Goal: Task Accomplishment & Management: Manage account settings

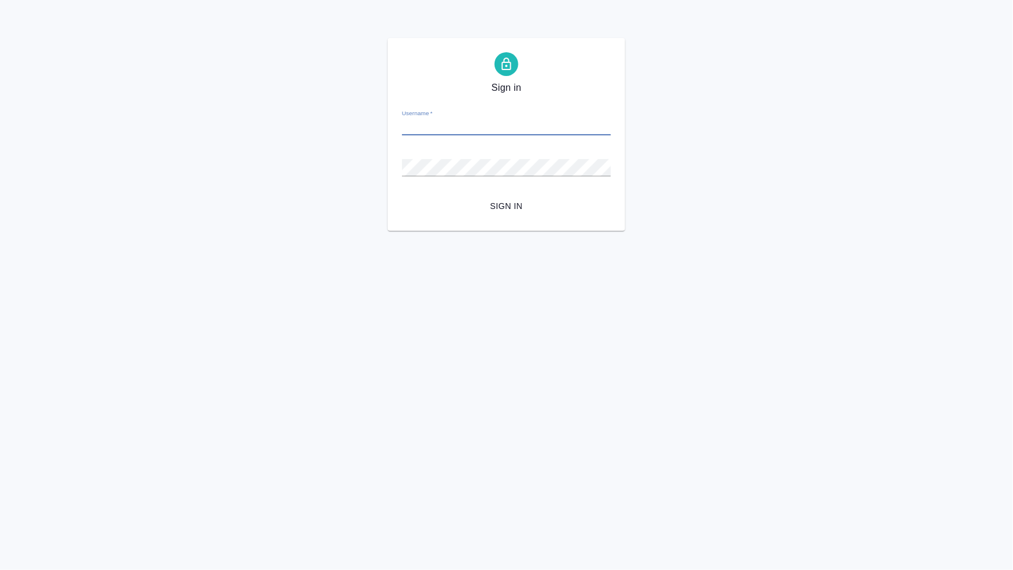
type input "V.eliseeva@awatera.com"
click at [512, 209] on span "Sign in" at bounding box center [507, 206] width 190 height 15
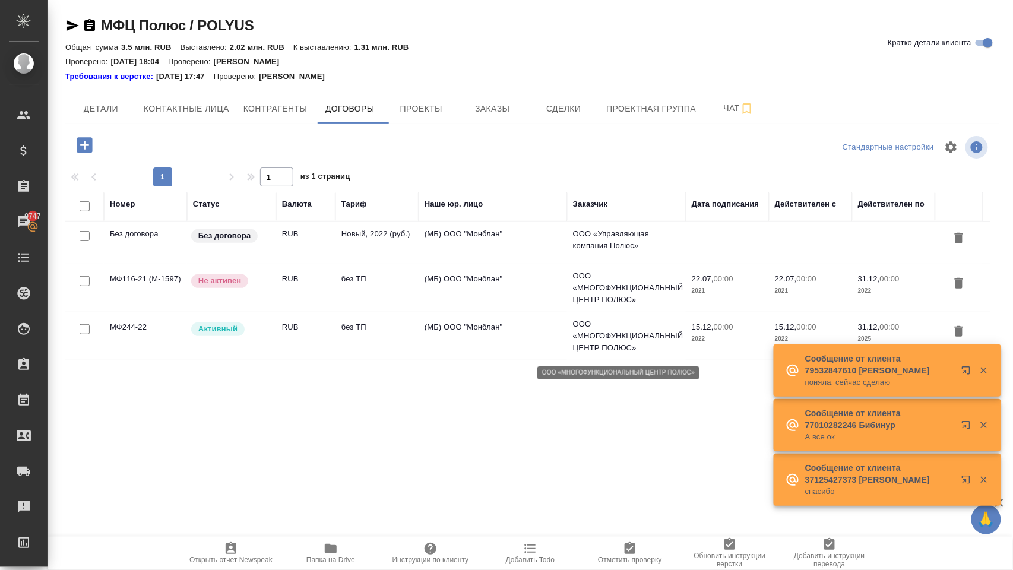
click at [554, 340] on td "(МБ) ООО "Монблан"" at bounding box center [493, 336] width 148 height 42
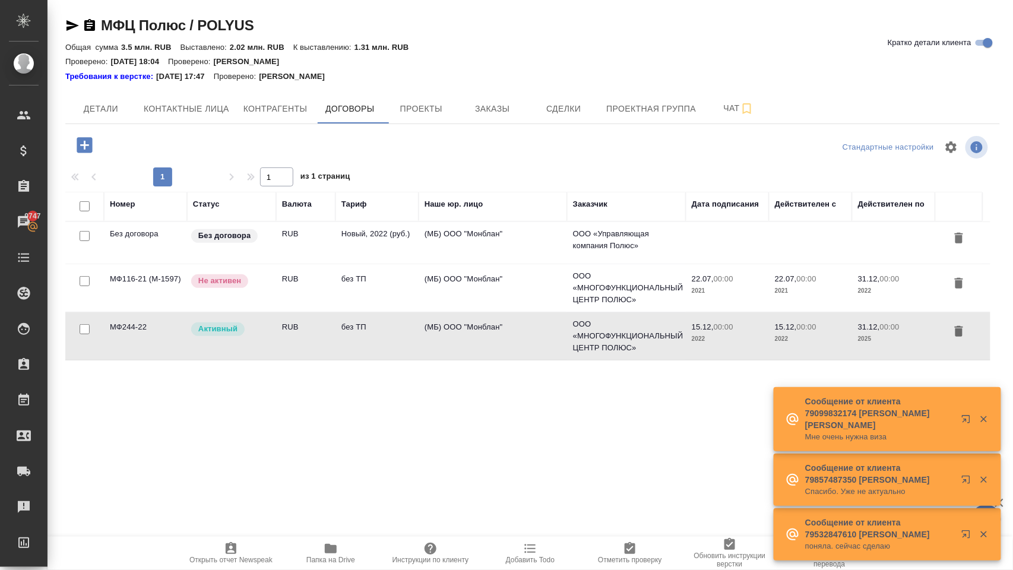
click at [554, 340] on td "(МБ) ООО "Монблан"" at bounding box center [493, 336] width 148 height 42
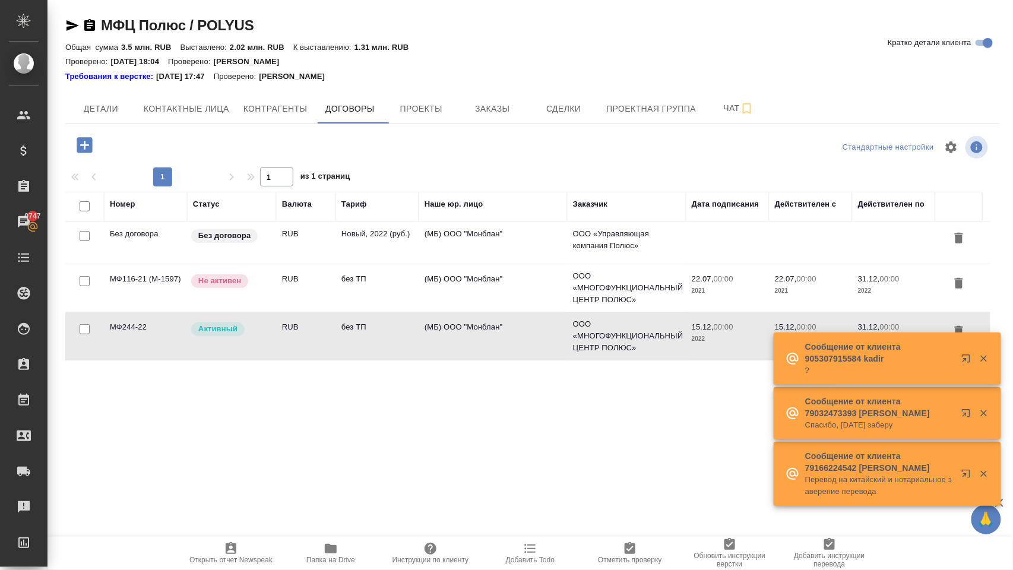
click at [985, 417] on icon "button" at bounding box center [984, 413] width 11 height 11
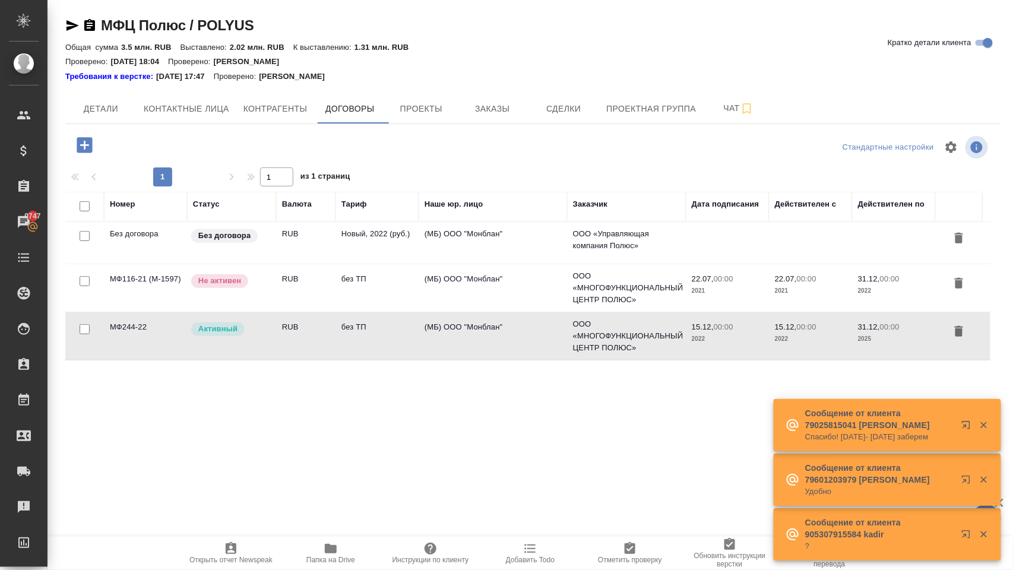
click at [985, 420] on icon "button" at bounding box center [984, 425] width 11 height 11
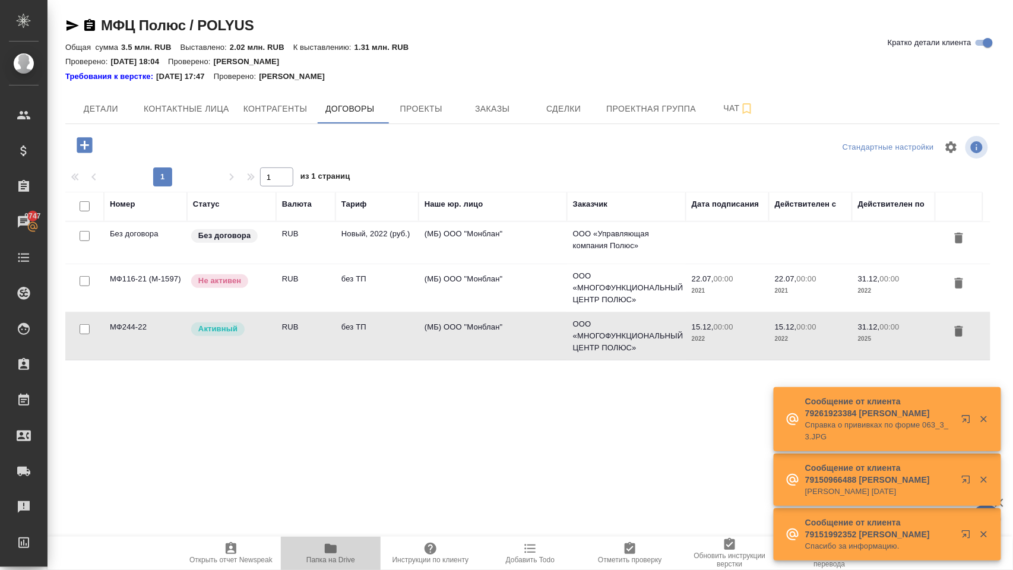
click at [328, 550] on icon "button" at bounding box center [331, 549] width 12 height 10
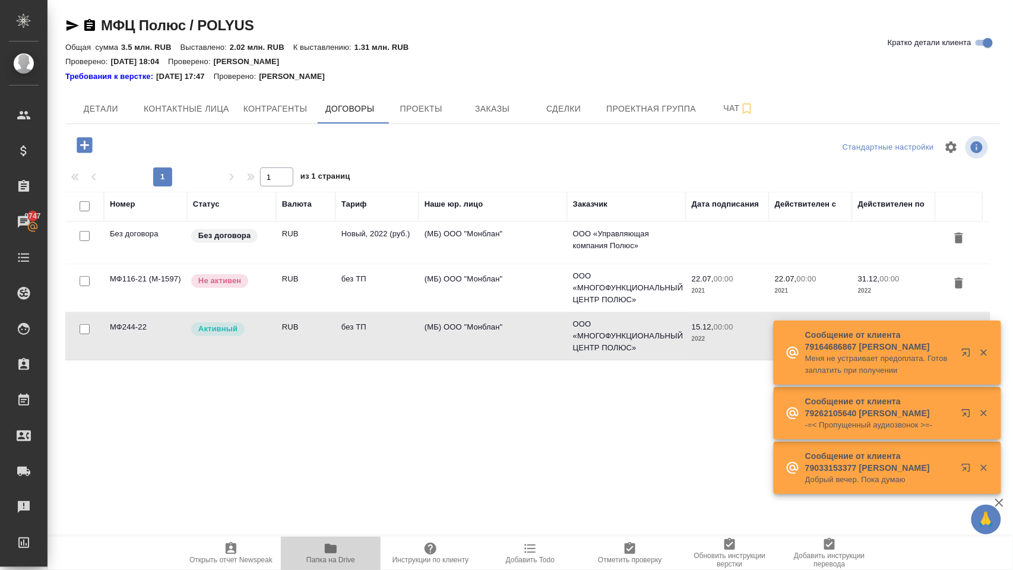
click at [333, 550] on icon "button" at bounding box center [331, 549] width 12 height 10
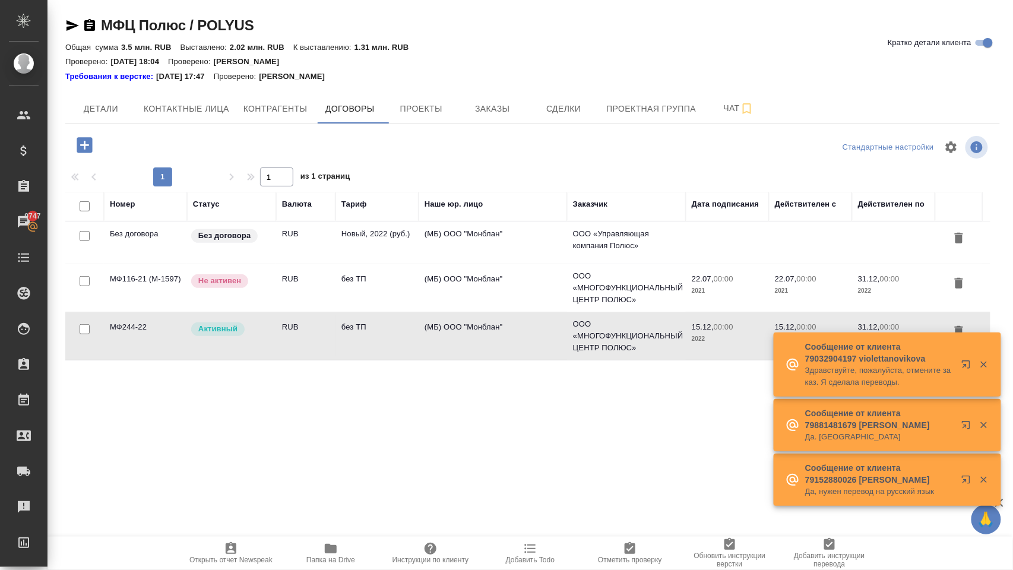
click at [333, 550] on icon "button" at bounding box center [331, 549] width 12 height 10
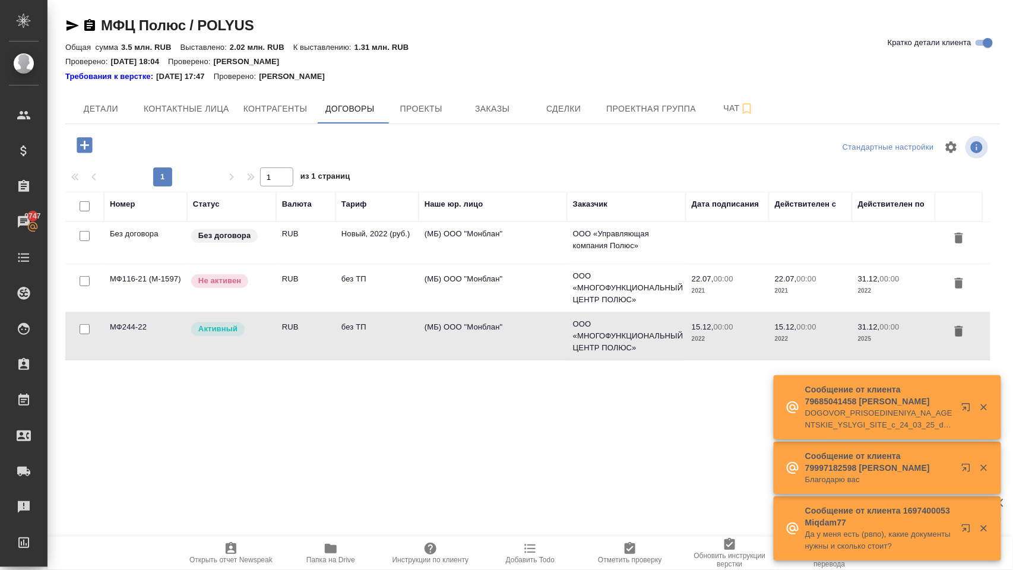
click at [985, 400] on div at bounding box center [975, 408] width 43 height 24
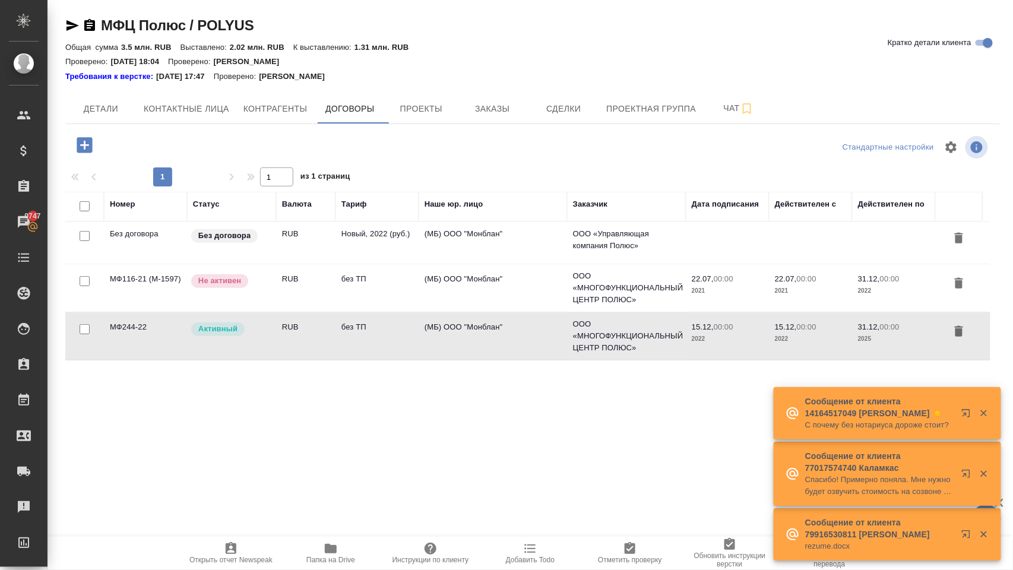
click at [1004, 502] on icon "button" at bounding box center [999, 503] width 14 height 14
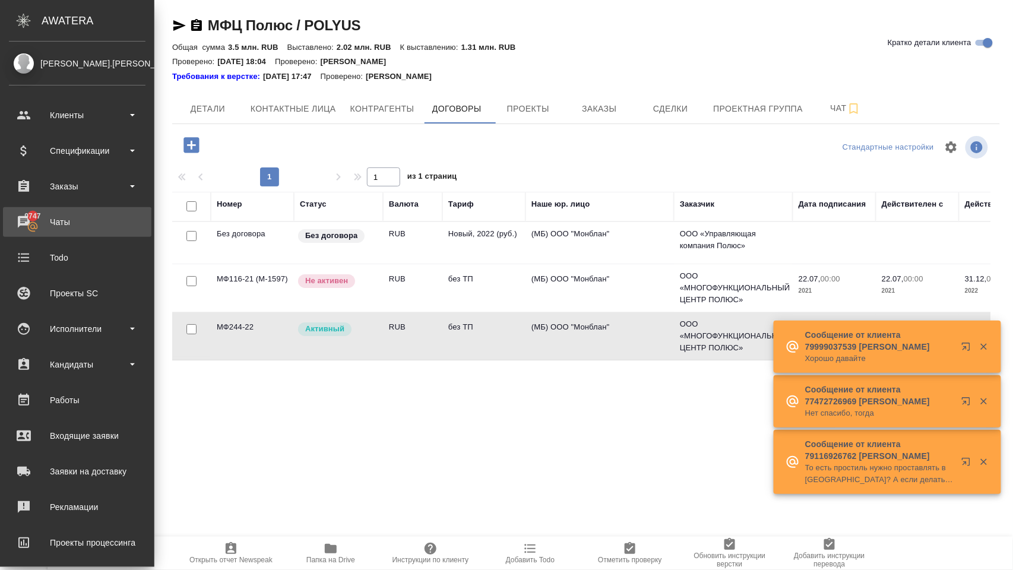
click at [27, 219] on div "Чаты" at bounding box center [77, 222] width 137 height 18
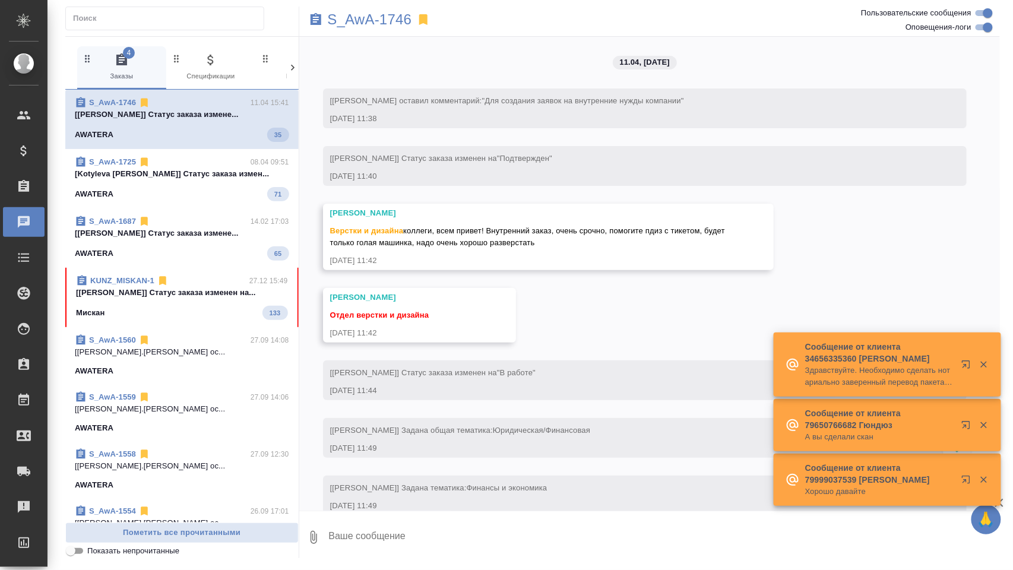
scroll to position [3174, 0]
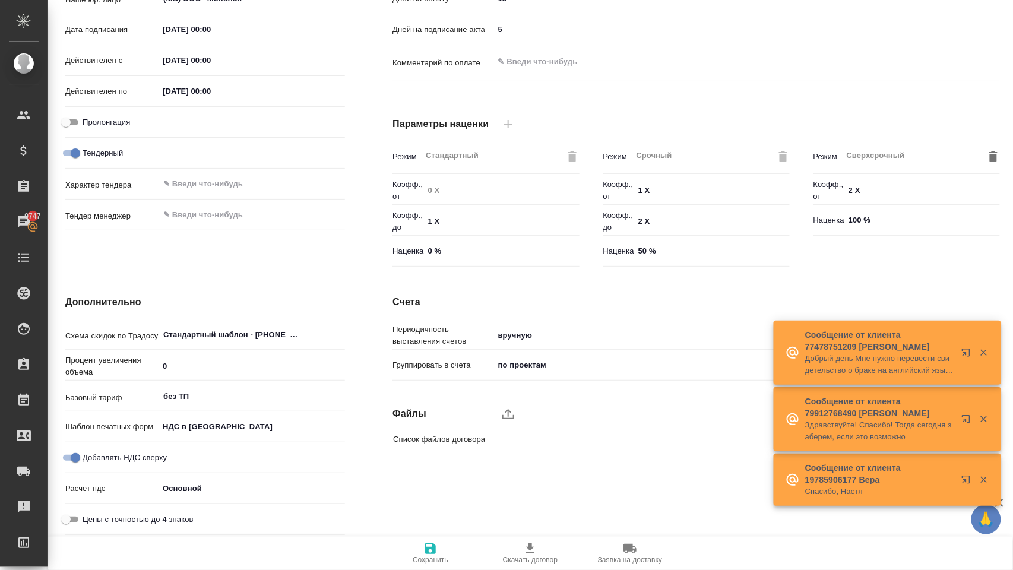
scroll to position [238, 0]
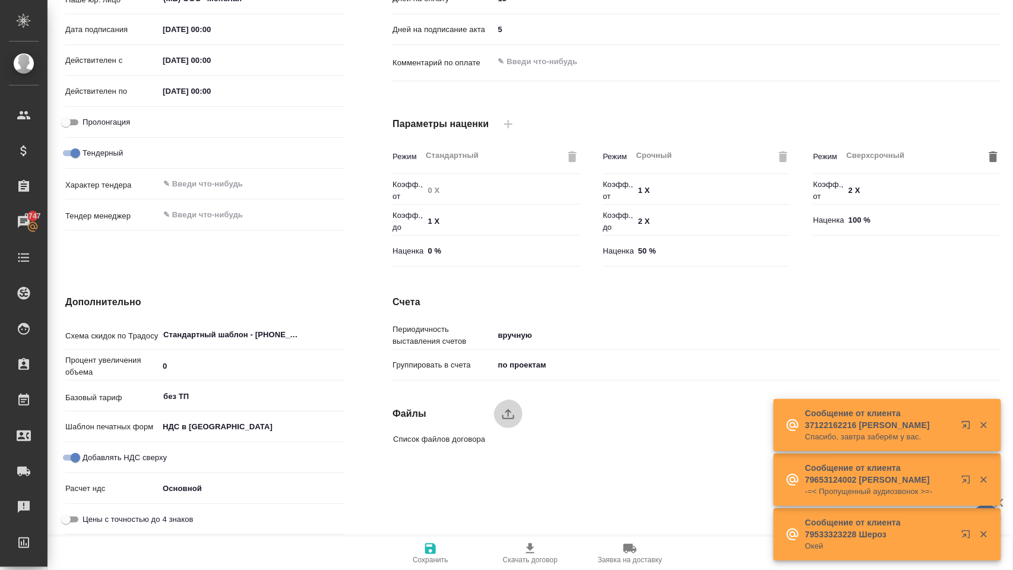
click at [509, 419] on icon "upload" at bounding box center [508, 414] width 14 height 14
click at [0, 0] on input "upload" at bounding box center [0, 0] width 0 height 0
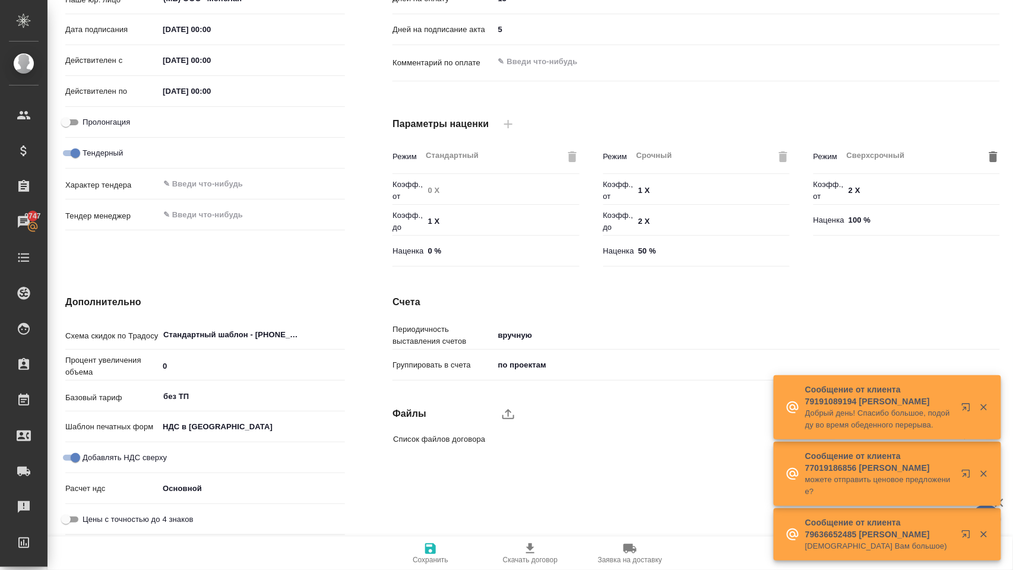
click at [529, 545] on icon "button" at bounding box center [530, 548] width 8 height 10
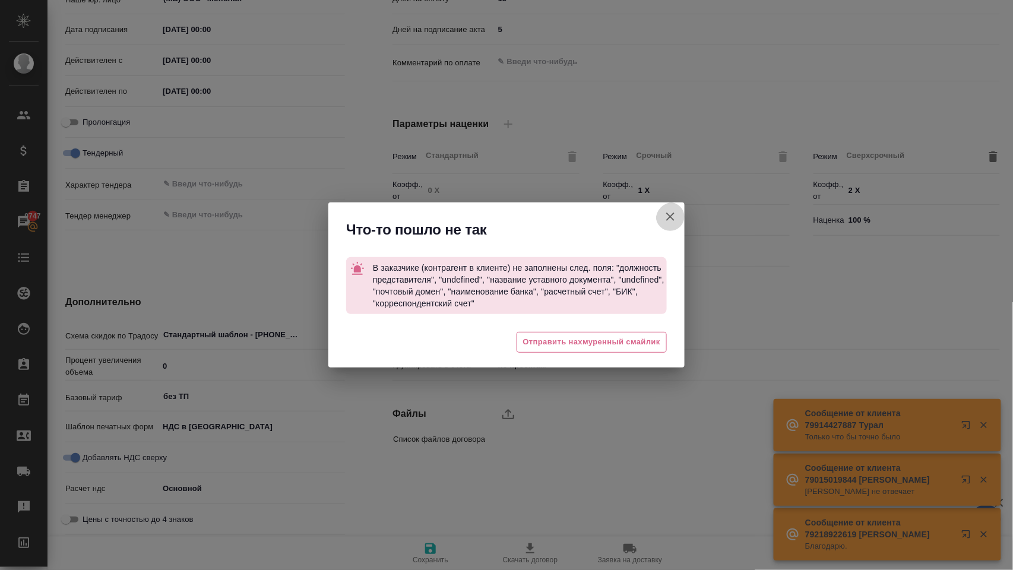
click at [671, 220] on icon "button" at bounding box center [670, 217] width 14 height 14
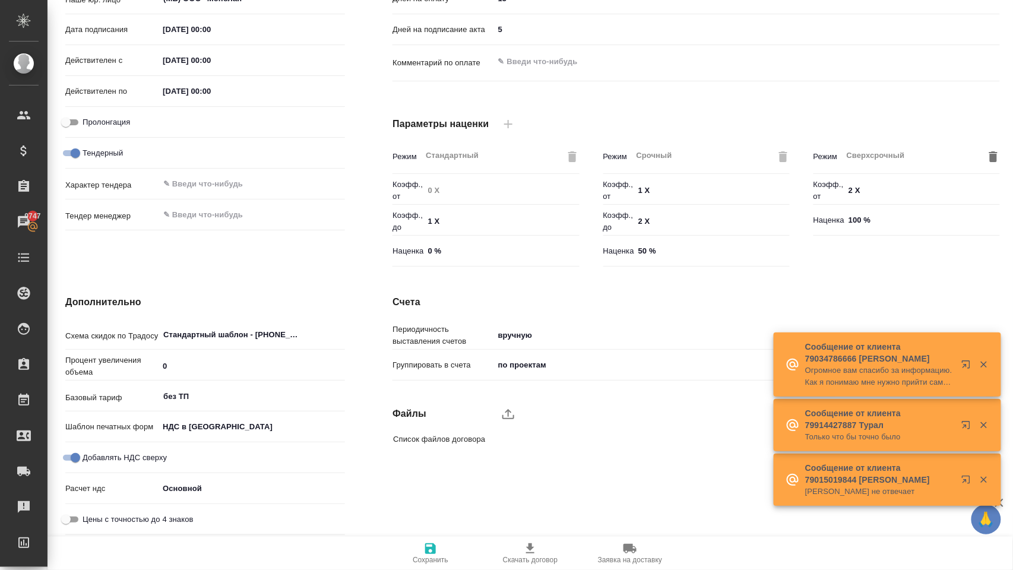
click at [671, 221] on div at bounding box center [506, 285] width 1013 height 570
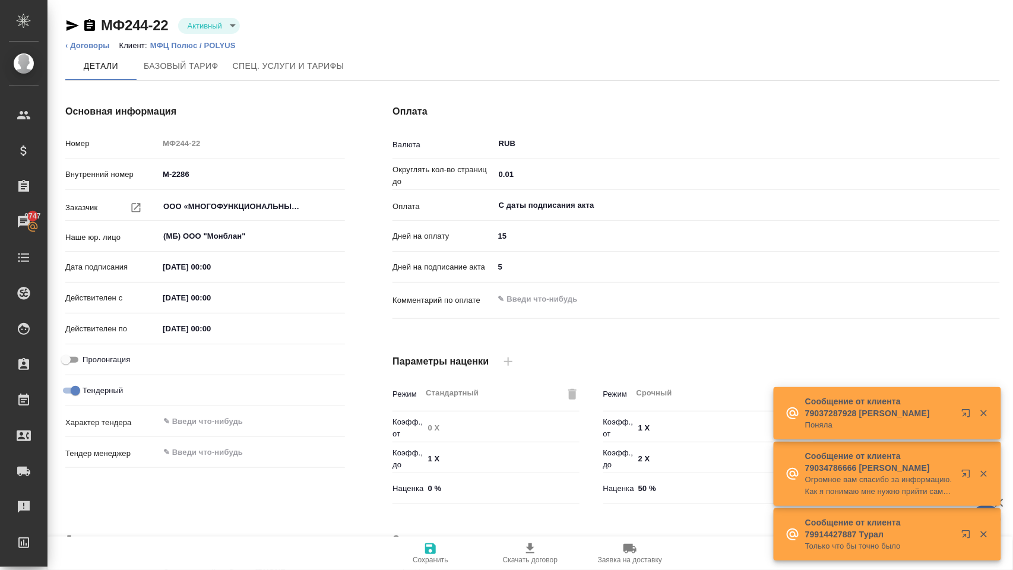
scroll to position [0, 0]
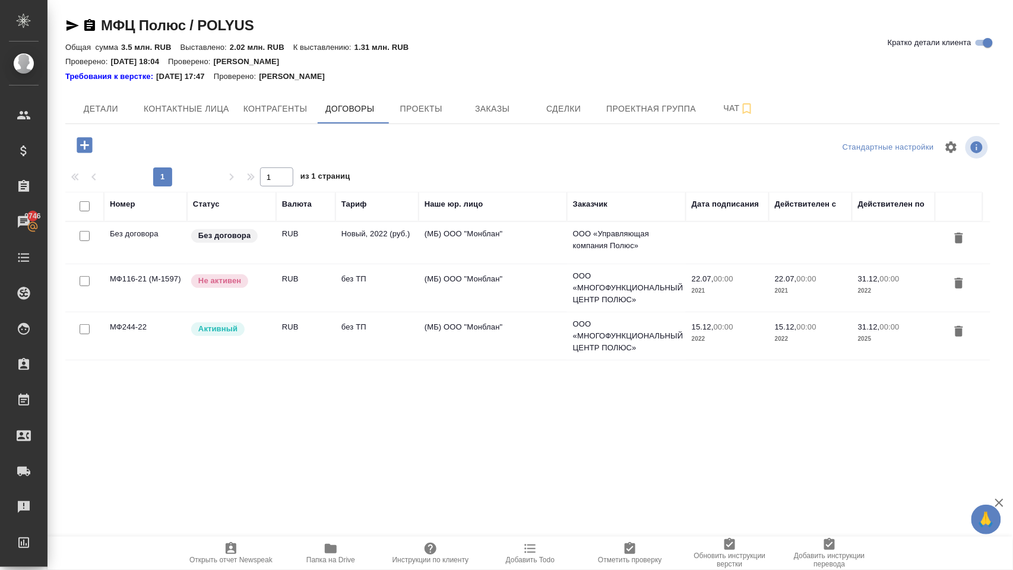
click at [146, 326] on td "МФ244-22" at bounding box center [145, 336] width 83 height 42
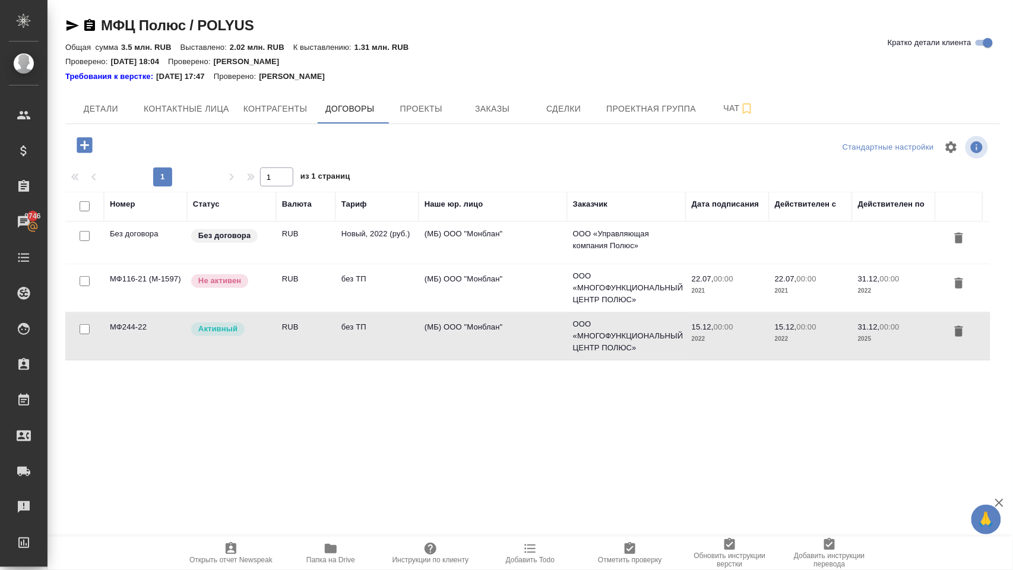
click at [146, 326] on td "МФ244-22" at bounding box center [145, 336] width 83 height 42
click at [330, 552] on icon "button" at bounding box center [331, 549] width 12 height 10
click at [355, 454] on div "Номер Статус Валюта Тариф Наше юр. лицо Заказчик Дата подписания Действителен с…" at bounding box center [527, 325] width 925 height 267
click at [331, 548] on icon "button" at bounding box center [331, 549] width 12 height 10
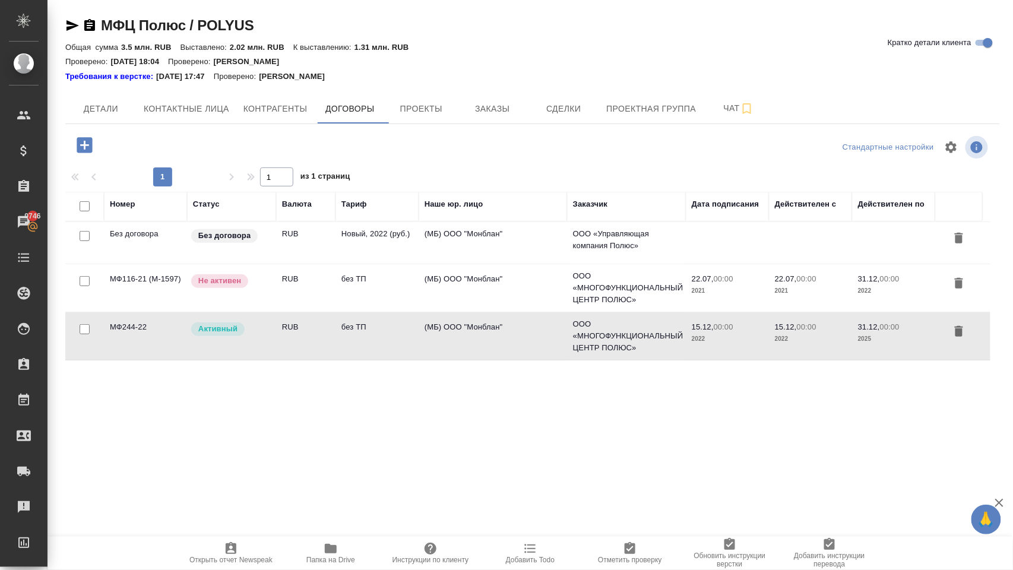
click at [331, 548] on icon "button" at bounding box center [331, 549] width 12 height 10
click at [328, 545] on icon "button" at bounding box center [331, 549] width 12 height 10
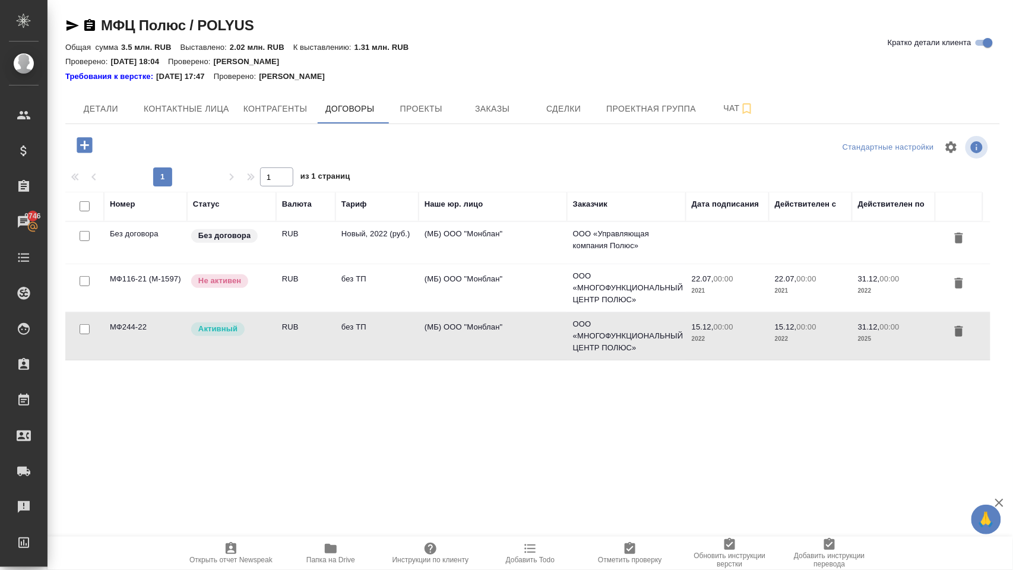
click at [328, 545] on icon "button" at bounding box center [331, 549] width 12 height 10
click at [395, 336] on td "без ТП" at bounding box center [377, 336] width 83 height 42
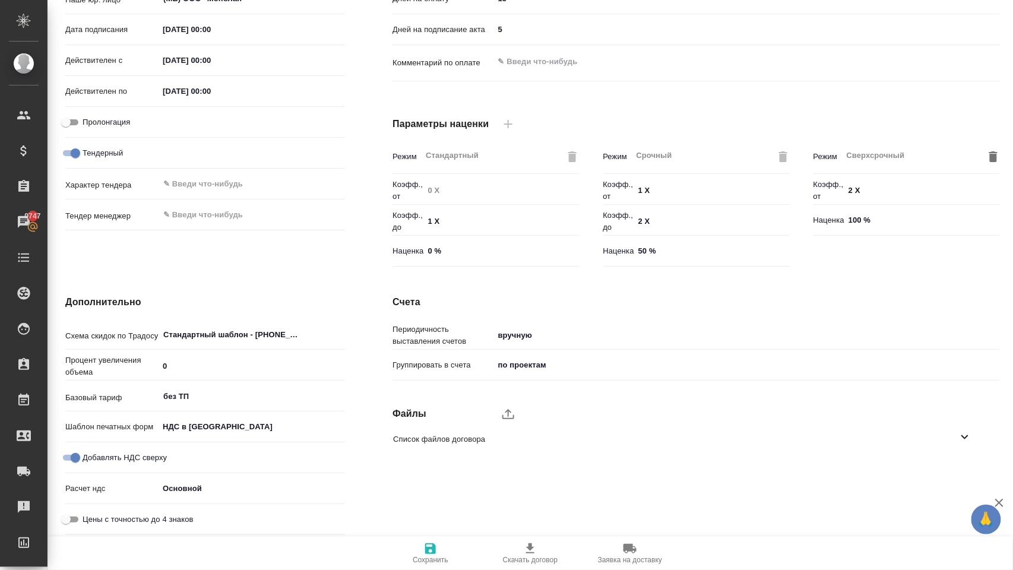
scroll to position [238, 0]
click at [511, 435] on span "Список файлов договора" at bounding box center [675, 440] width 565 height 12
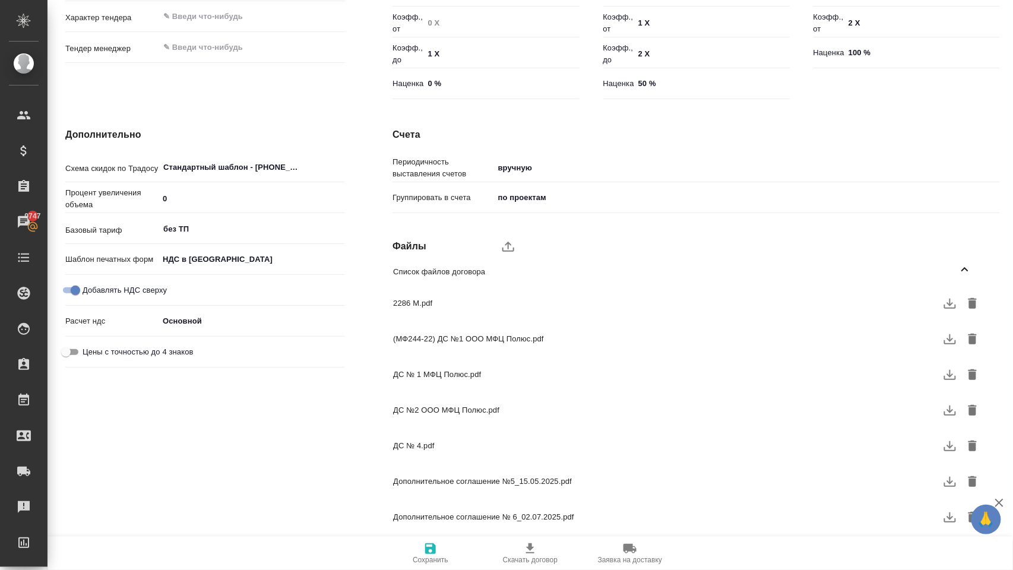
scroll to position [0, 0]
click at [452, 298] on span "2286 М.pdf" at bounding box center [678, 304] width 570 height 12
click at [412, 302] on span "2286 М.pdf" at bounding box center [678, 304] width 570 height 12
click at [947, 302] on icon "button" at bounding box center [950, 303] width 14 height 14
